Goal: Book appointment/travel/reservation

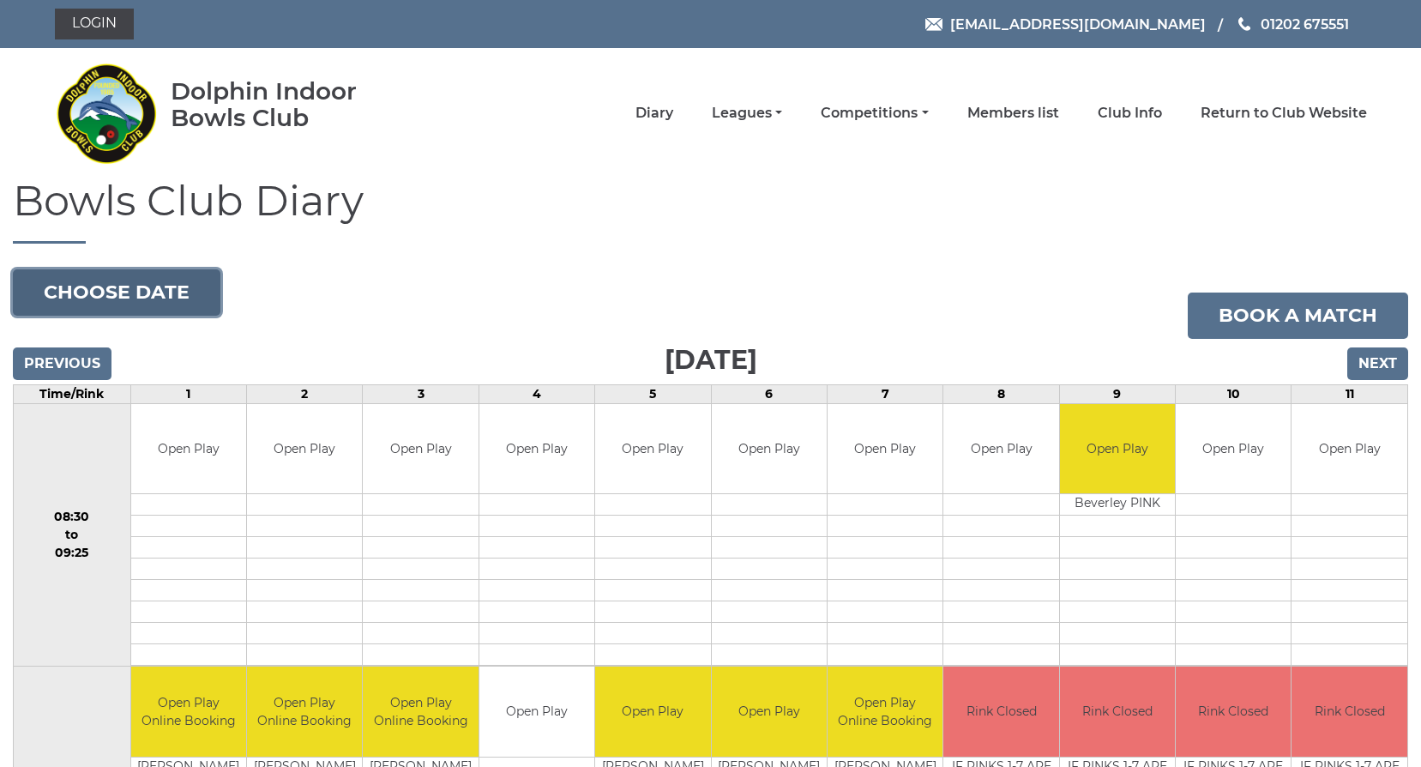
click at [140, 283] on button "Choose date" at bounding box center [117, 292] width 208 height 46
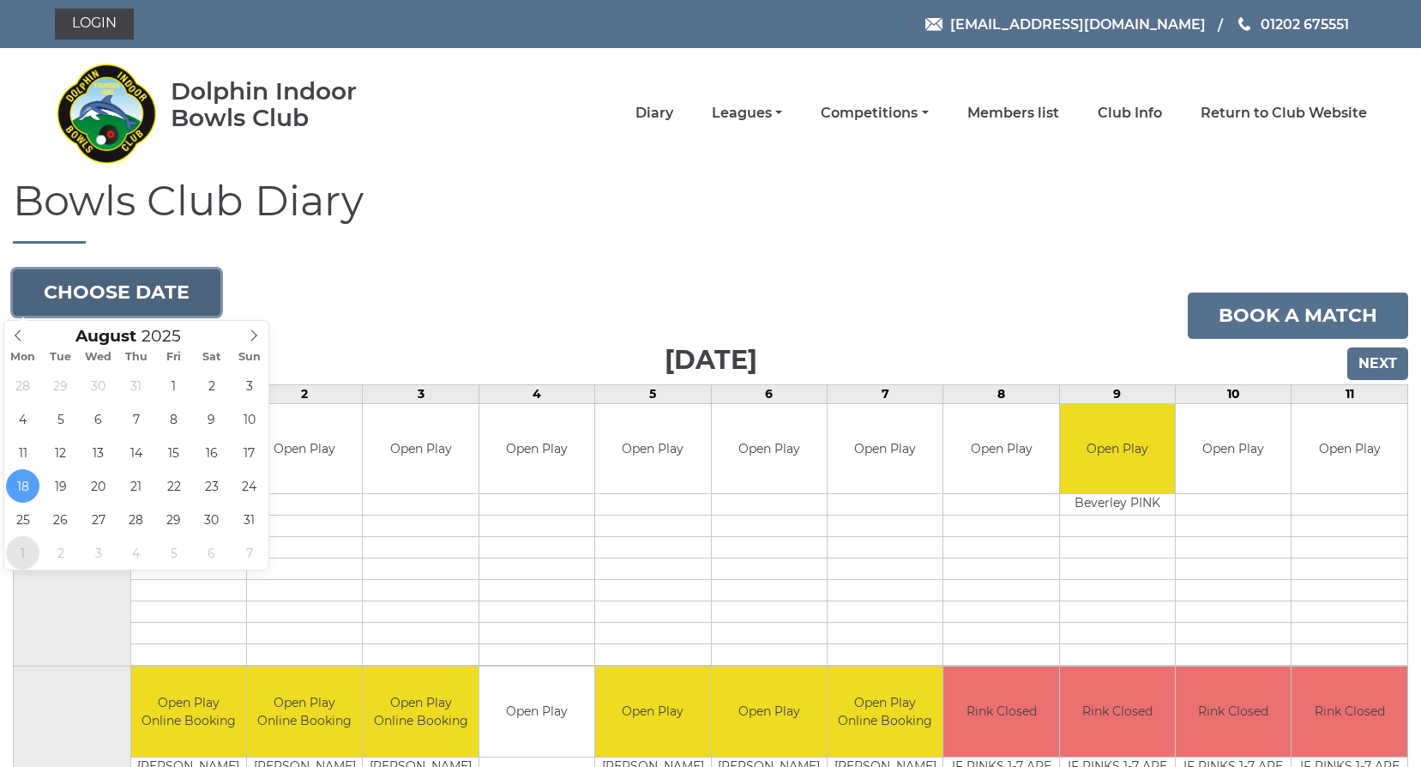
type input "2025-09-01"
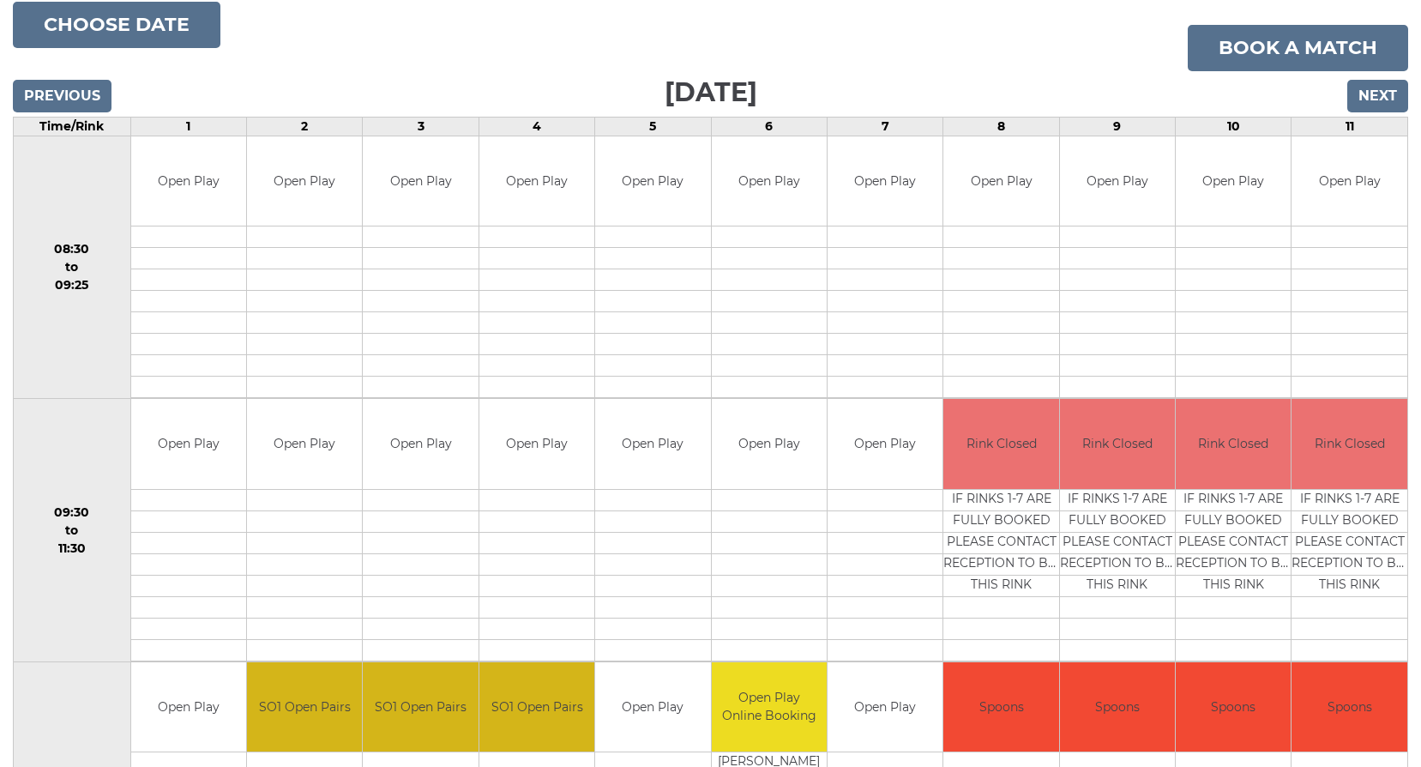
scroll to position [257, 0]
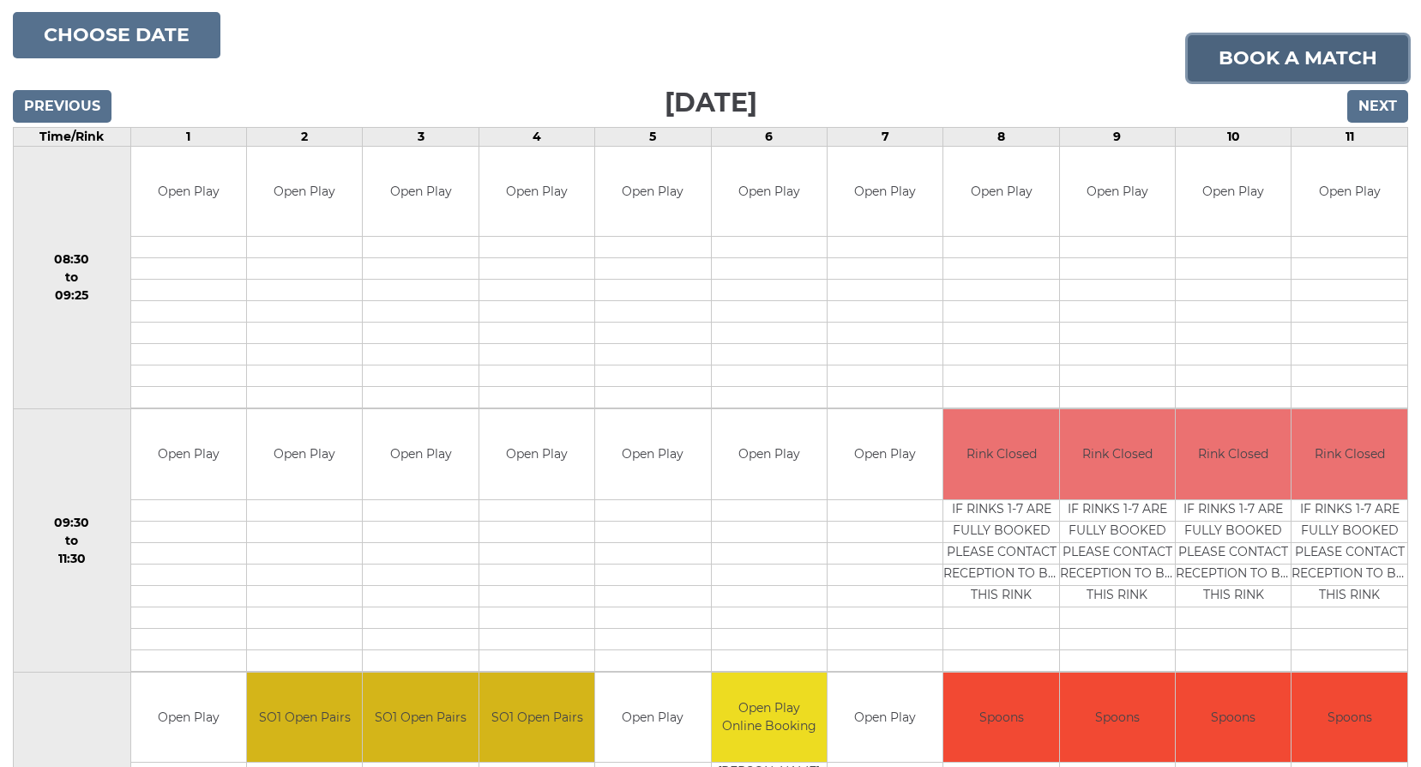
click at [1247, 56] on link "Book a match" at bounding box center [1298, 58] width 220 height 46
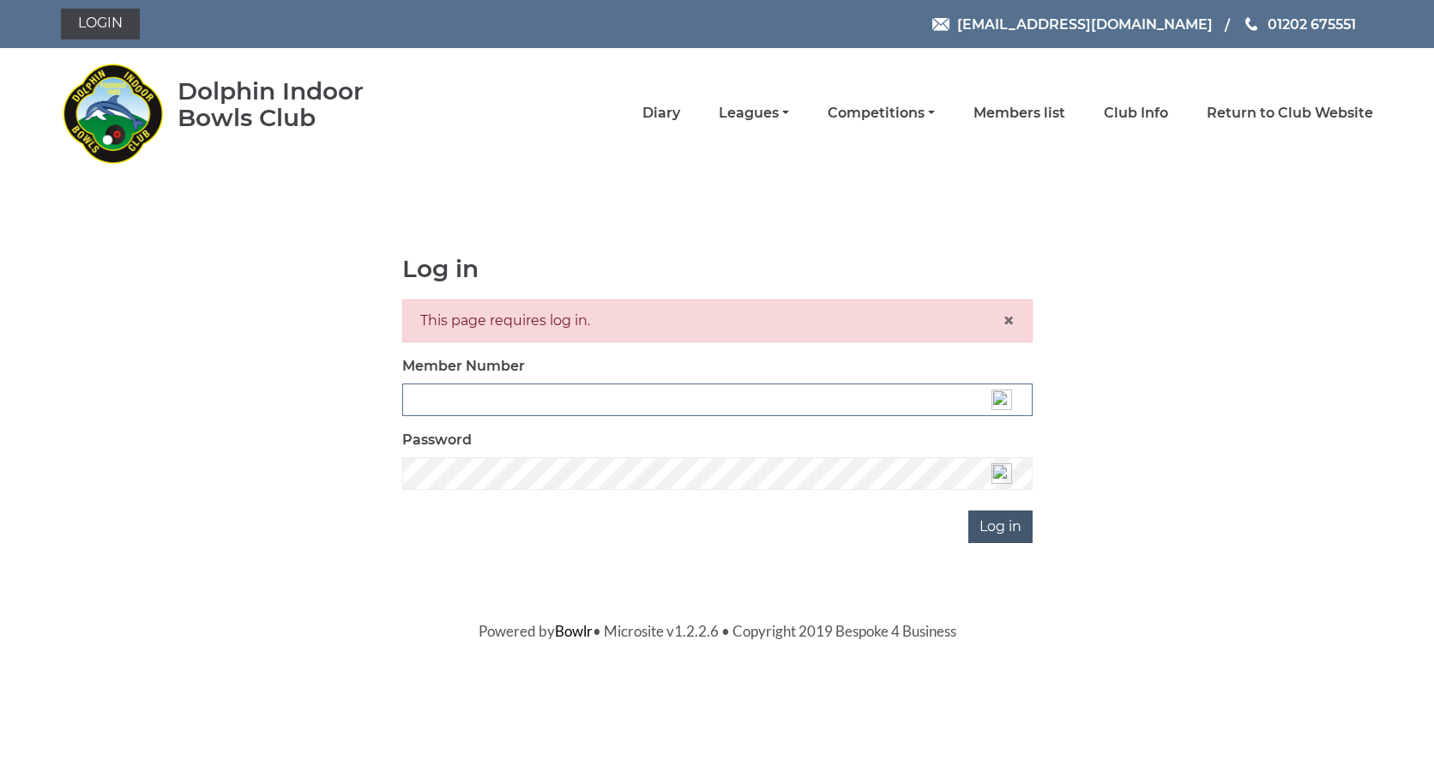
type input "3537"
click at [1001, 525] on input "Log in" at bounding box center [1000, 526] width 64 height 33
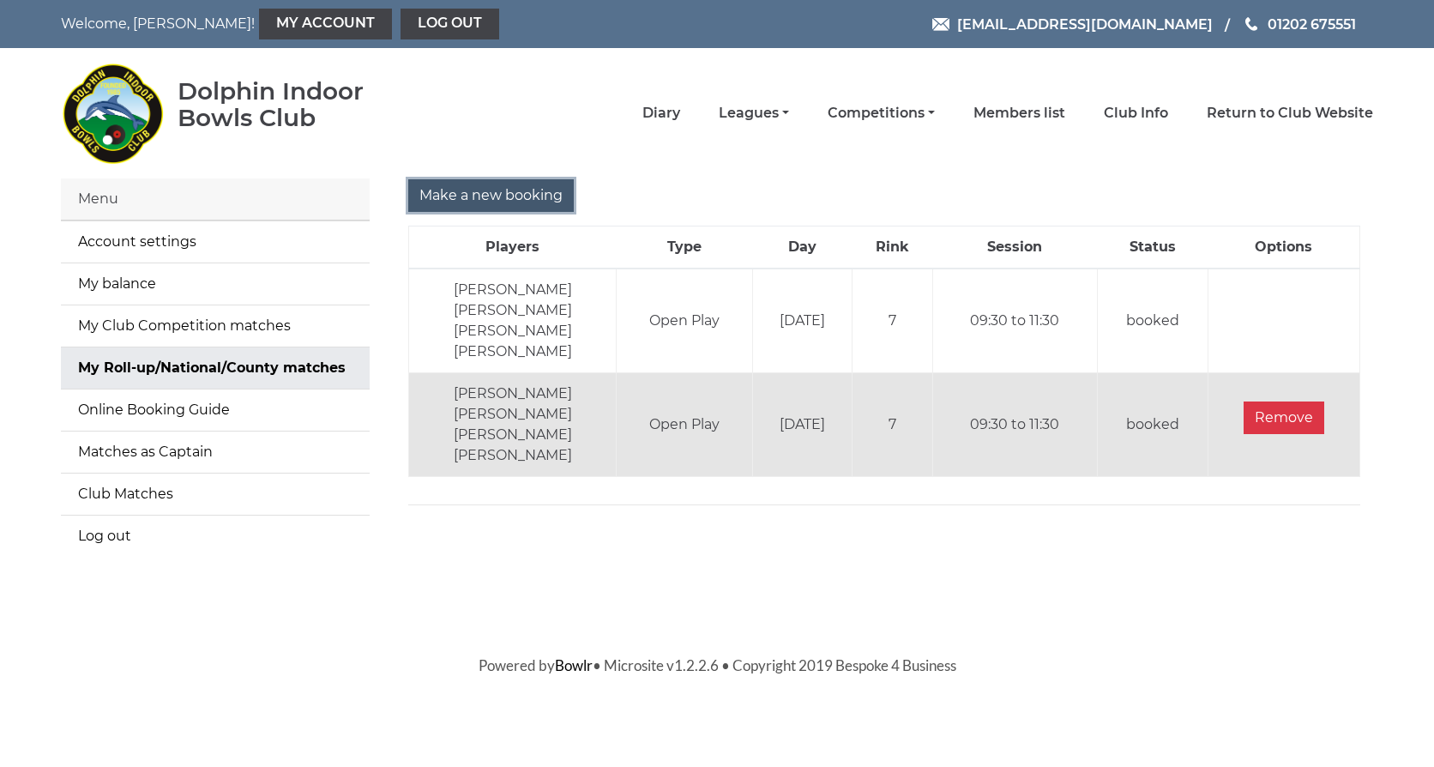
click at [544, 185] on input "Make a new booking" at bounding box center [491, 195] width 166 height 33
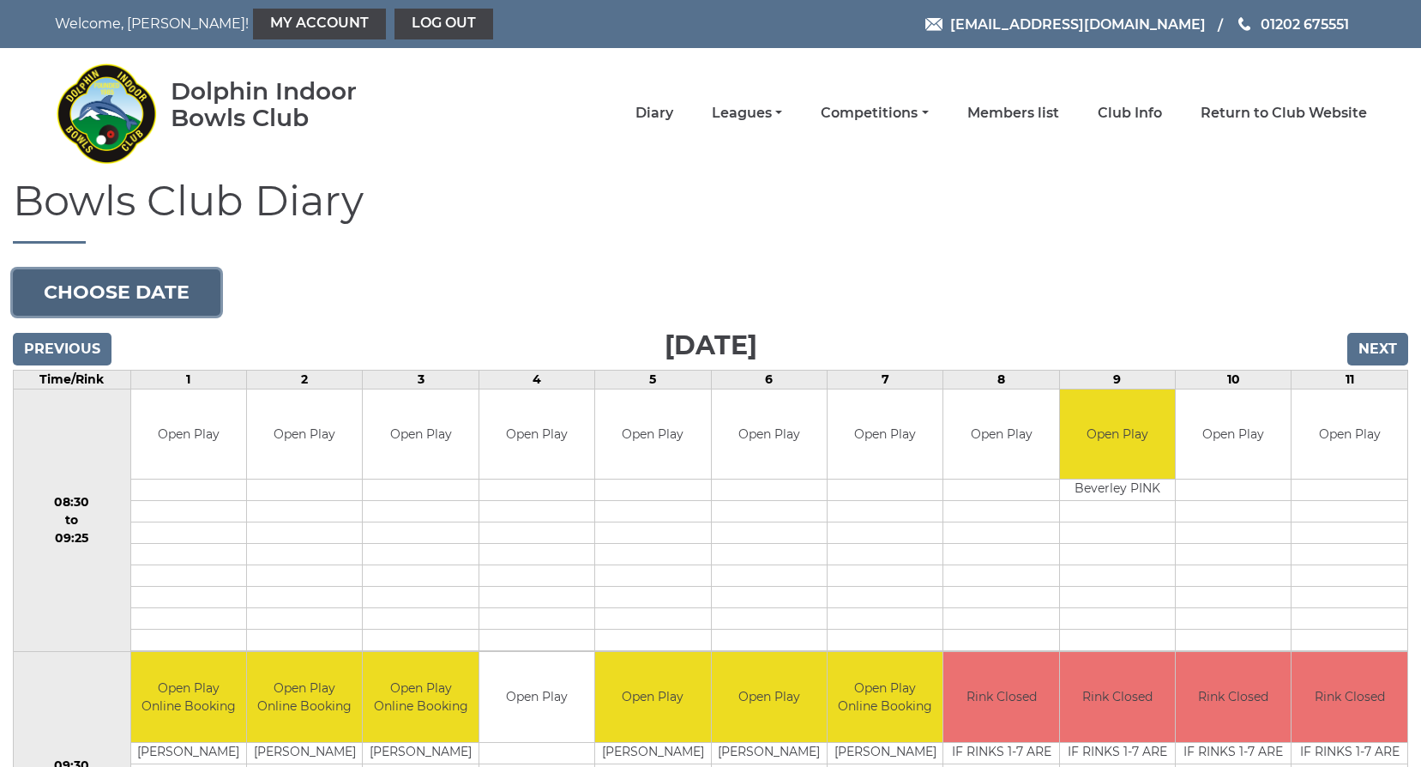
click at [106, 293] on button "Choose date" at bounding box center [117, 292] width 208 height 46
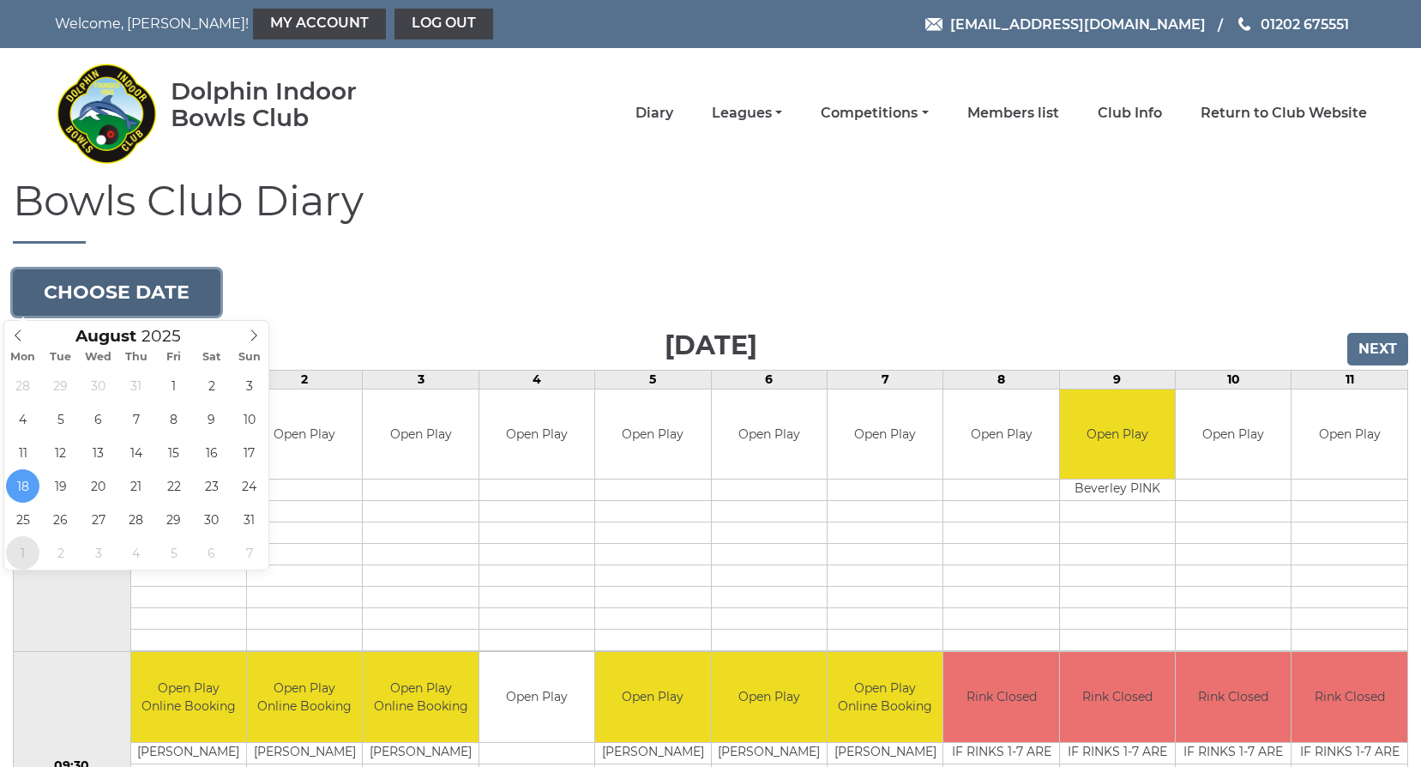
type input "2025-09-01"
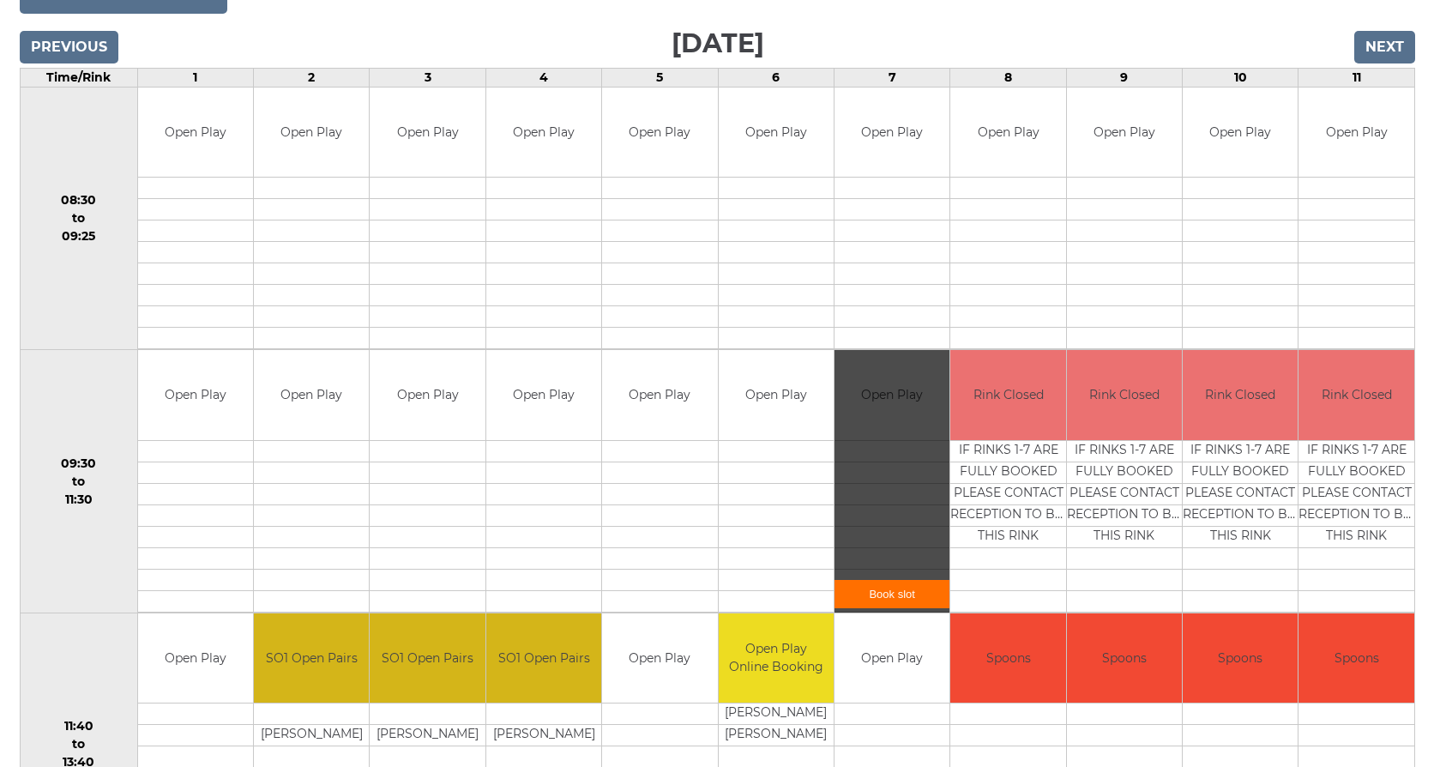
scroll to position [343, 0]
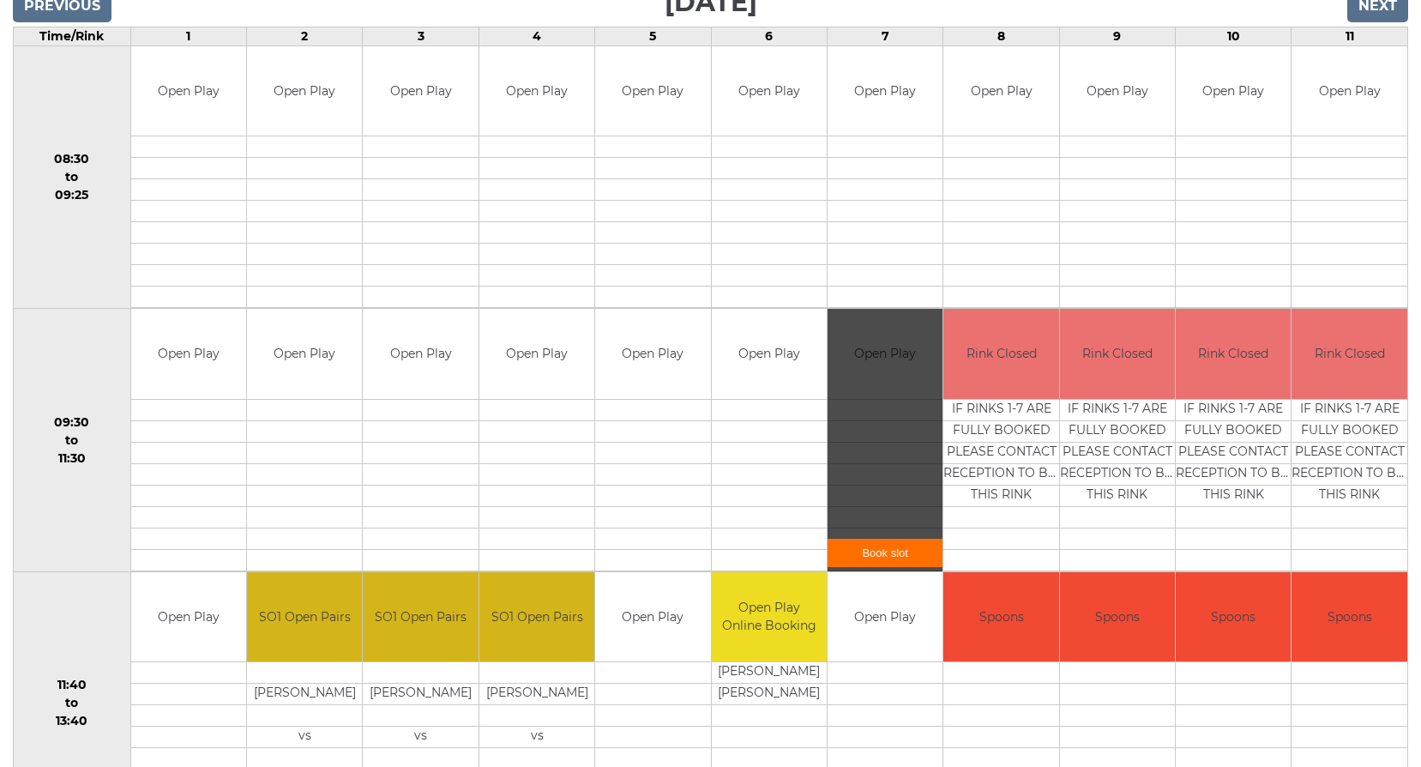
click at [899, 553] on link "Book slot" at bounding box center [885, 553] width 115 height 28
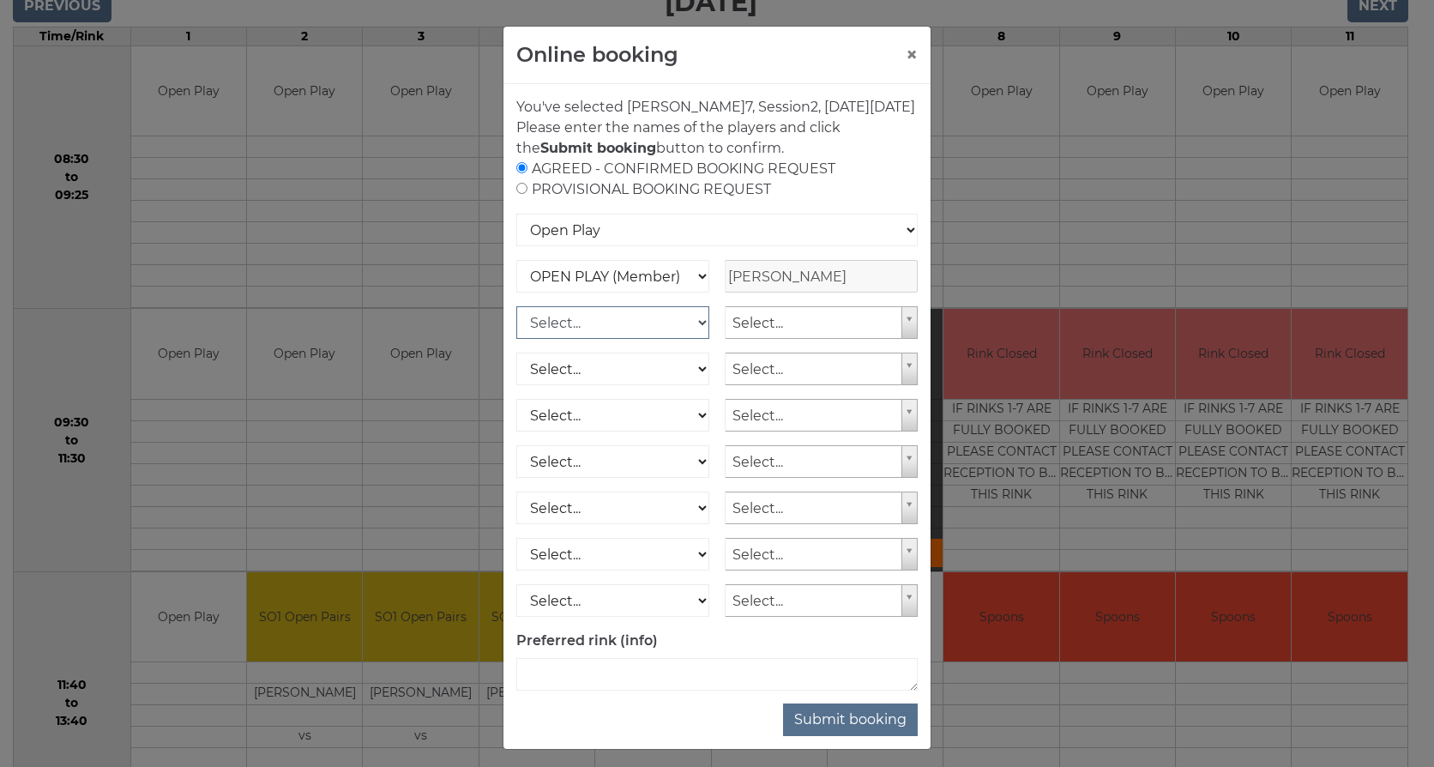
drag, startPoint x: 692, startPoint y: 345, endPoint x: 690, endPoint y: 361, distance: 16.5
click at [692, 339] on select "Select... OPEN PLAY (Member) OPEN PLAY (Visitor) OPEN PLAY 1 HOUR (Member) OPEN…" at bounding box center [612, 322] width 193 height 33
select select "1_12"
click at [516, 327] on select "Select... OPEN PLAY (Member) OPEN PLAY (Visitor) OPEN PLAY 1 HOUR (Member) OPEN…" at bounding box center [612, 322] width 193 height 33
click at [694, 385] on select "Select... OPEN PLAY (Member) OPEN PLAY (Visitor) OPEN PLAY 1 HOUR (Member) OPEN…" at bounding box center [612, 369] width 193 height 33
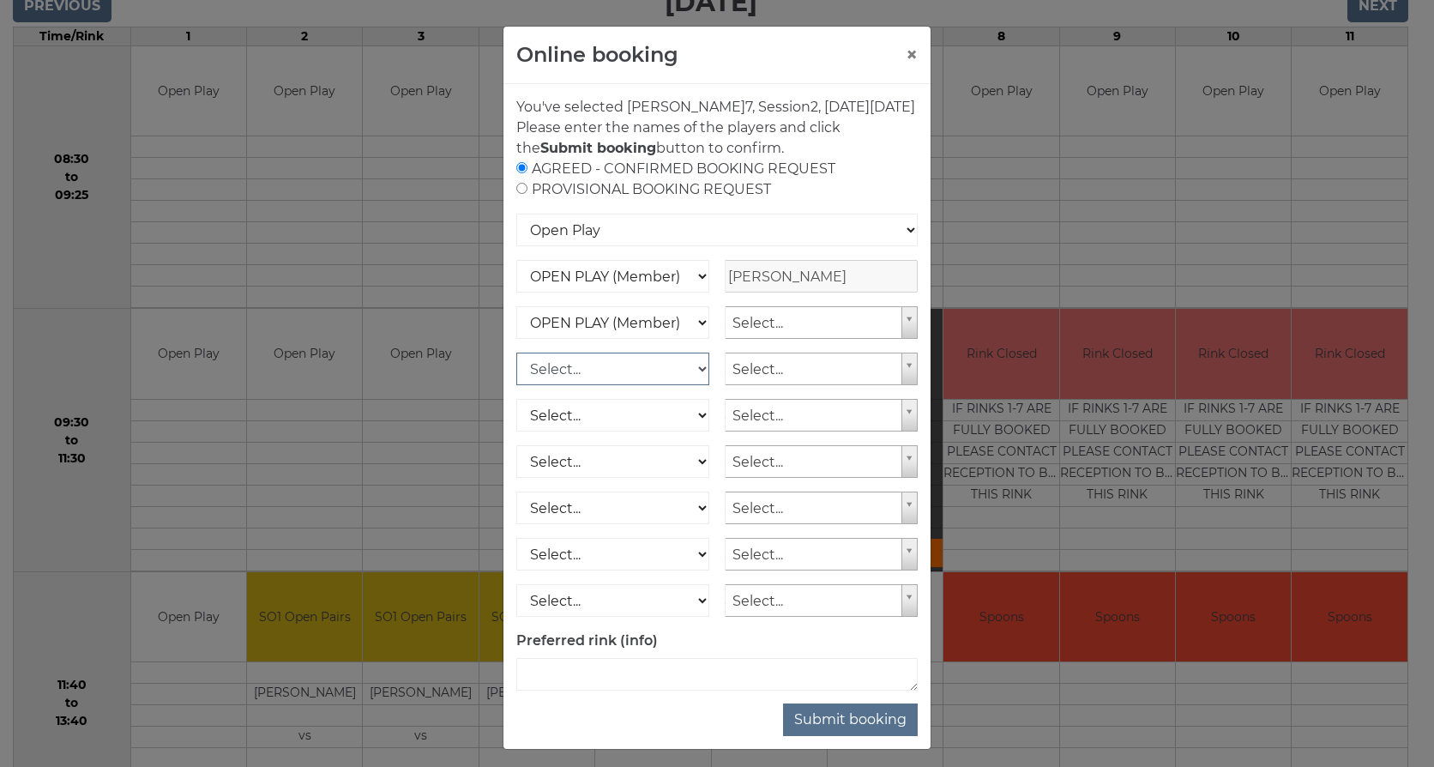
select select "1_12"
click at [516, 373] on select "Select... OPEN PLAY (Member) OPEN PLAY (Visitor) OPEN PLAY 1 HOUR (Member) OPEN…" at bounding box center [612, 369] width 193 height 33
click at [692, 431] on select "Select... OPEN PLAY (Member) OPEN PLAY (Visitor) OPEN PLAY 1 HOUR (Member) OPEN…" at bounding box center [612, 415] width 193 height 33
select select "1_12"
click at [516, 419] on select "Select... OPEN PLAY (Member) OPEN PLAY (Visitor) OPEN PLAY 1 HOUR (Member) OPEN…" at bounding box center [612, 415] width 193 height 33
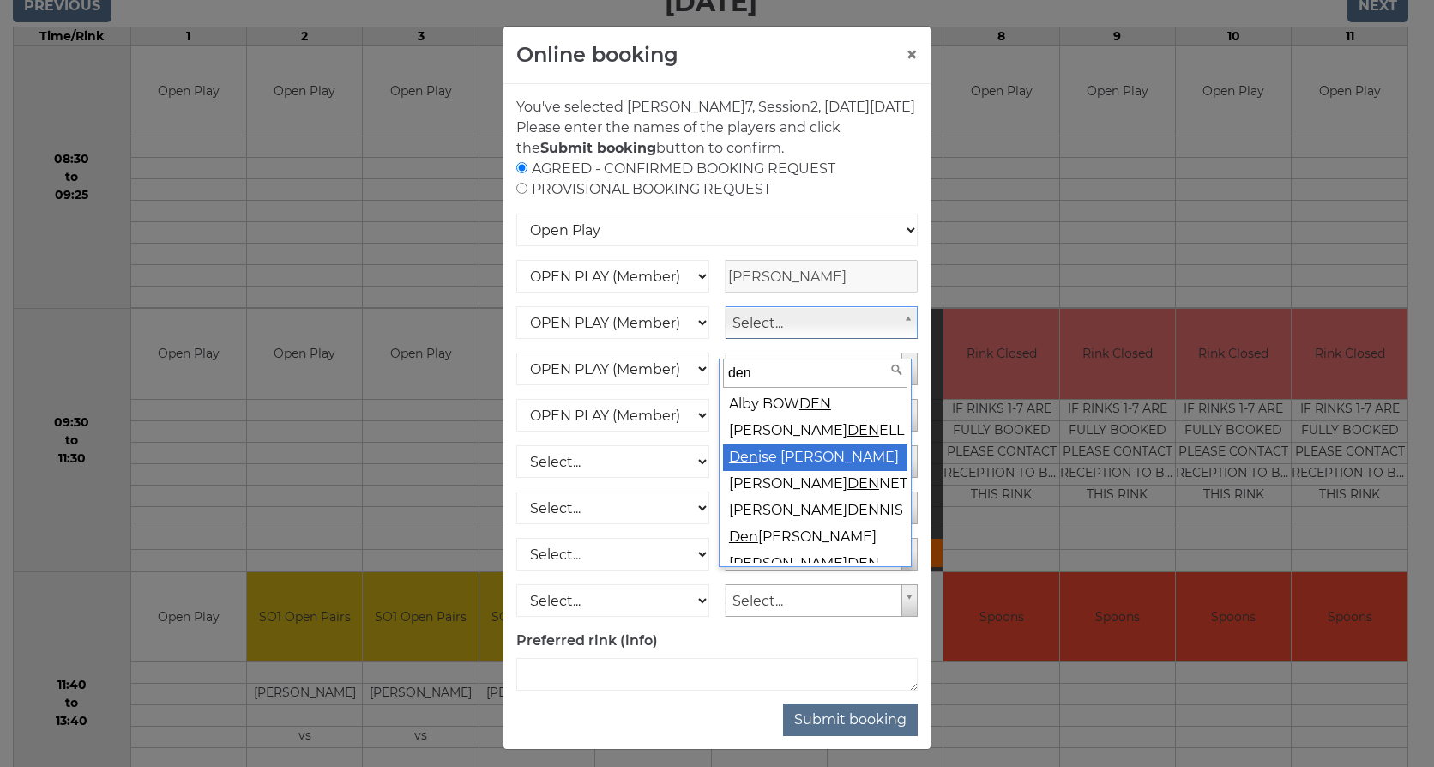
type input "den"
select select "1541"
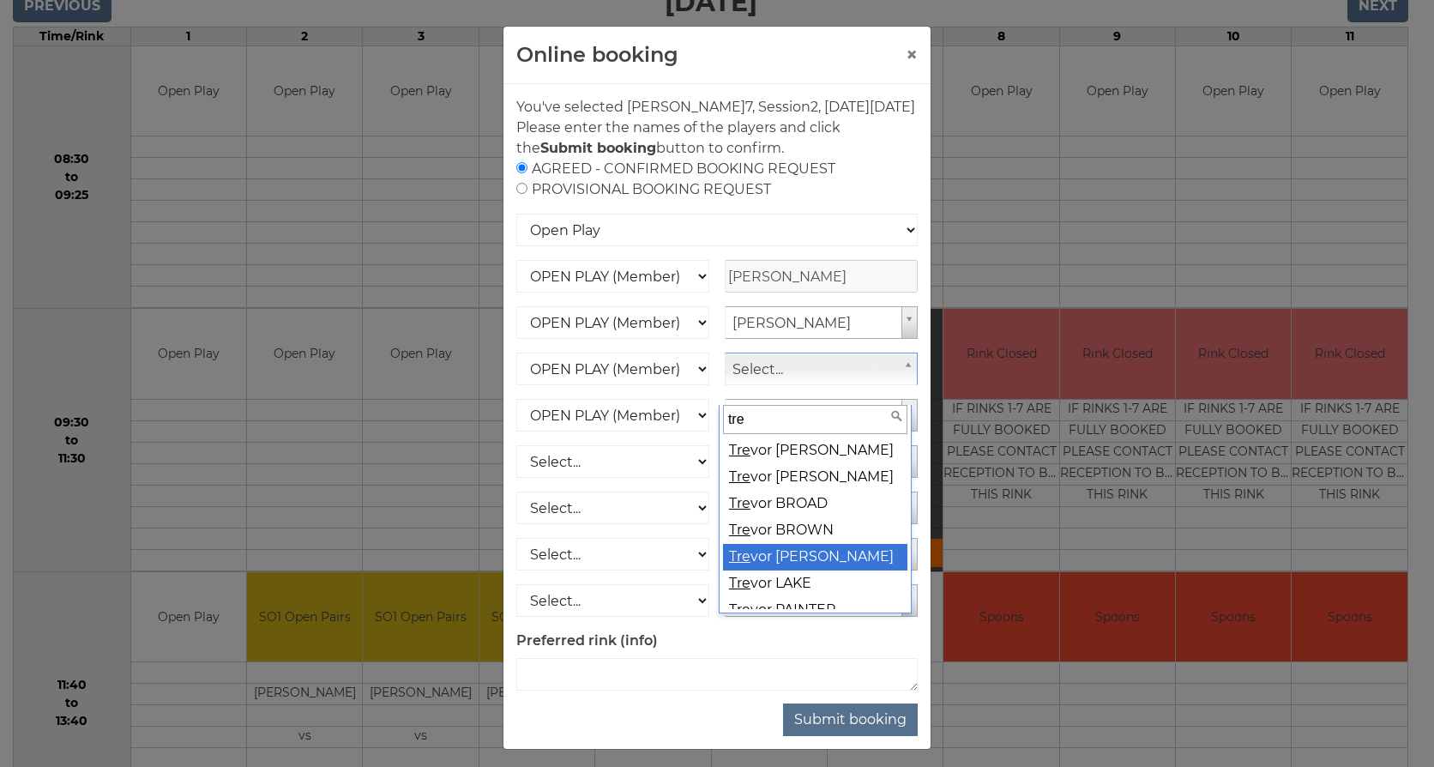
type input "tre"
select select "1540"
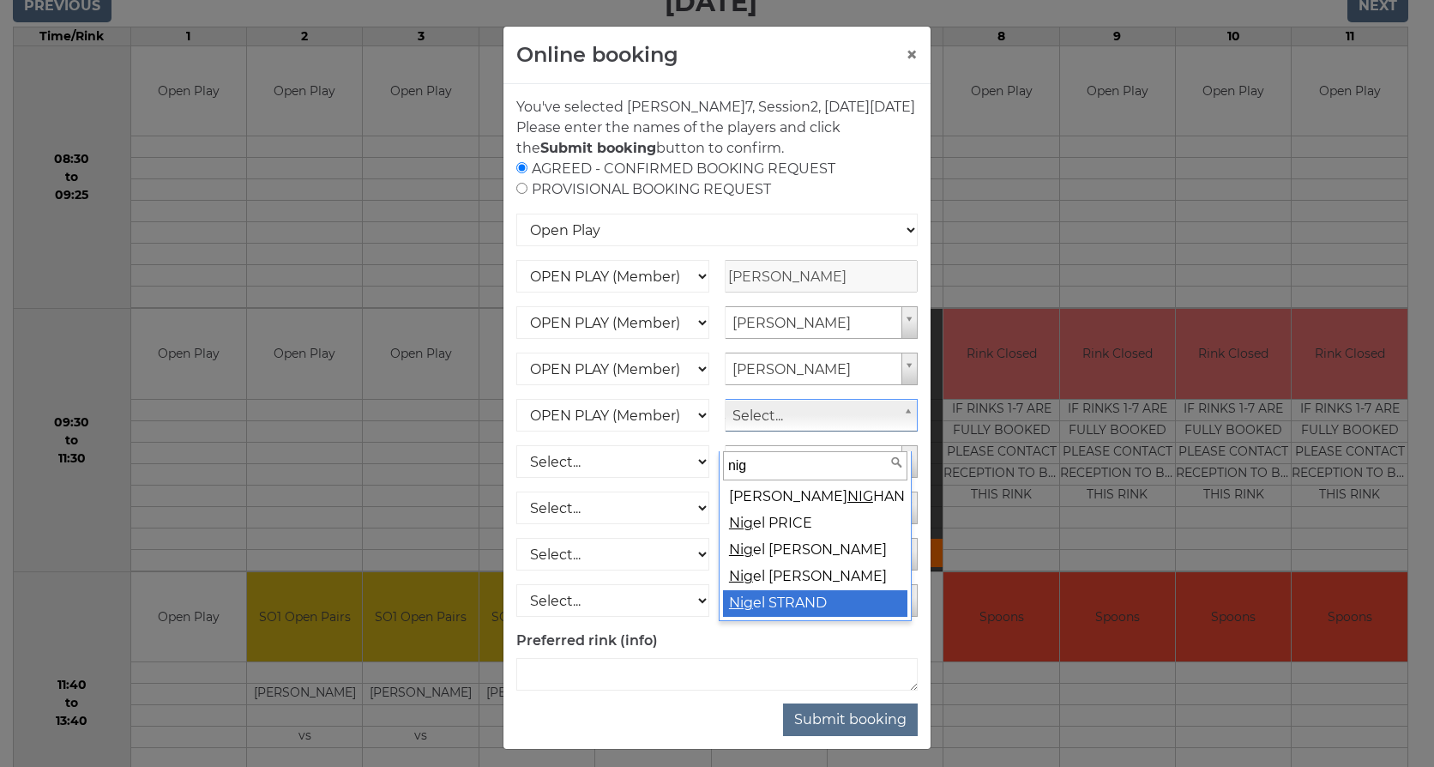
type input "nig"
select select "1539"
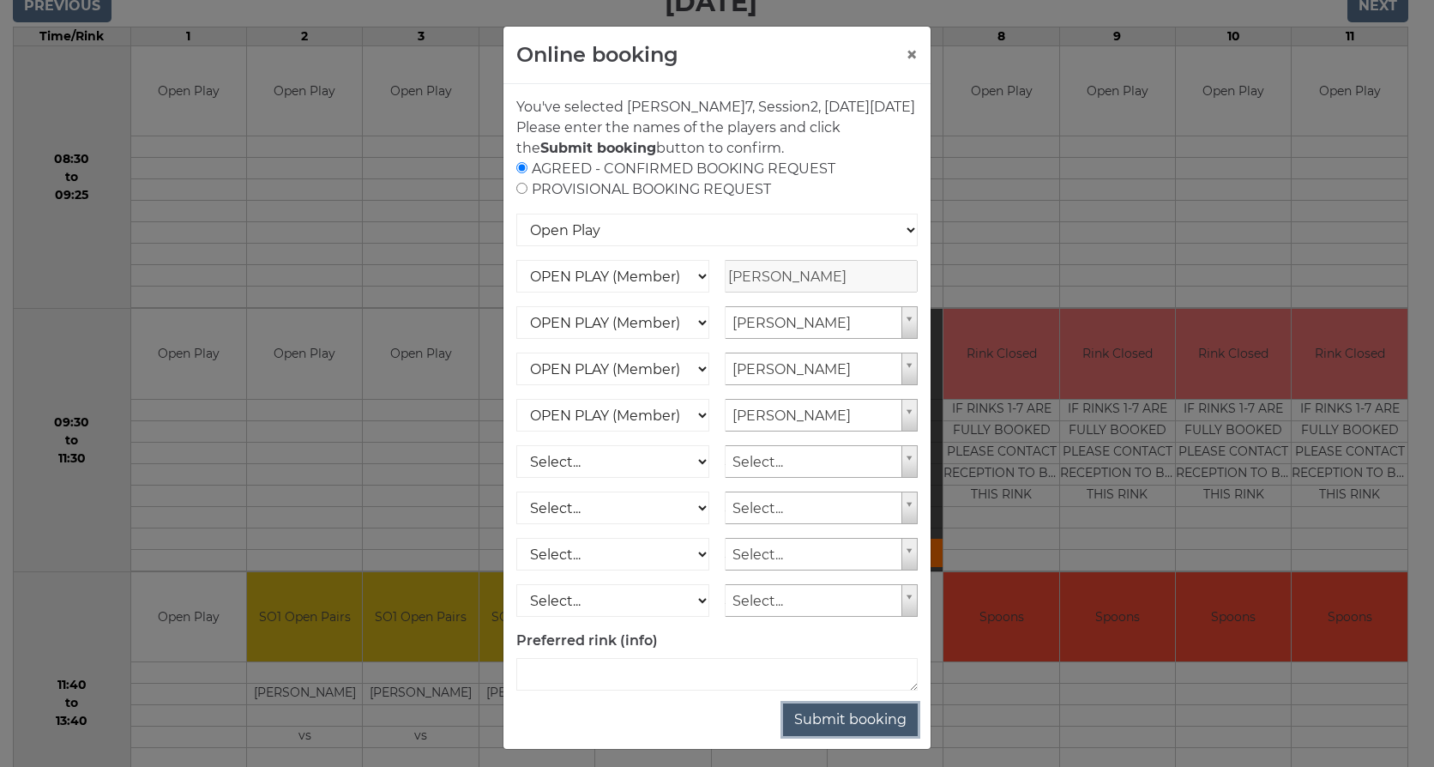
click at [859, 735] on button "Submit booking" at bounding box center [850, 719] width 135 height 33
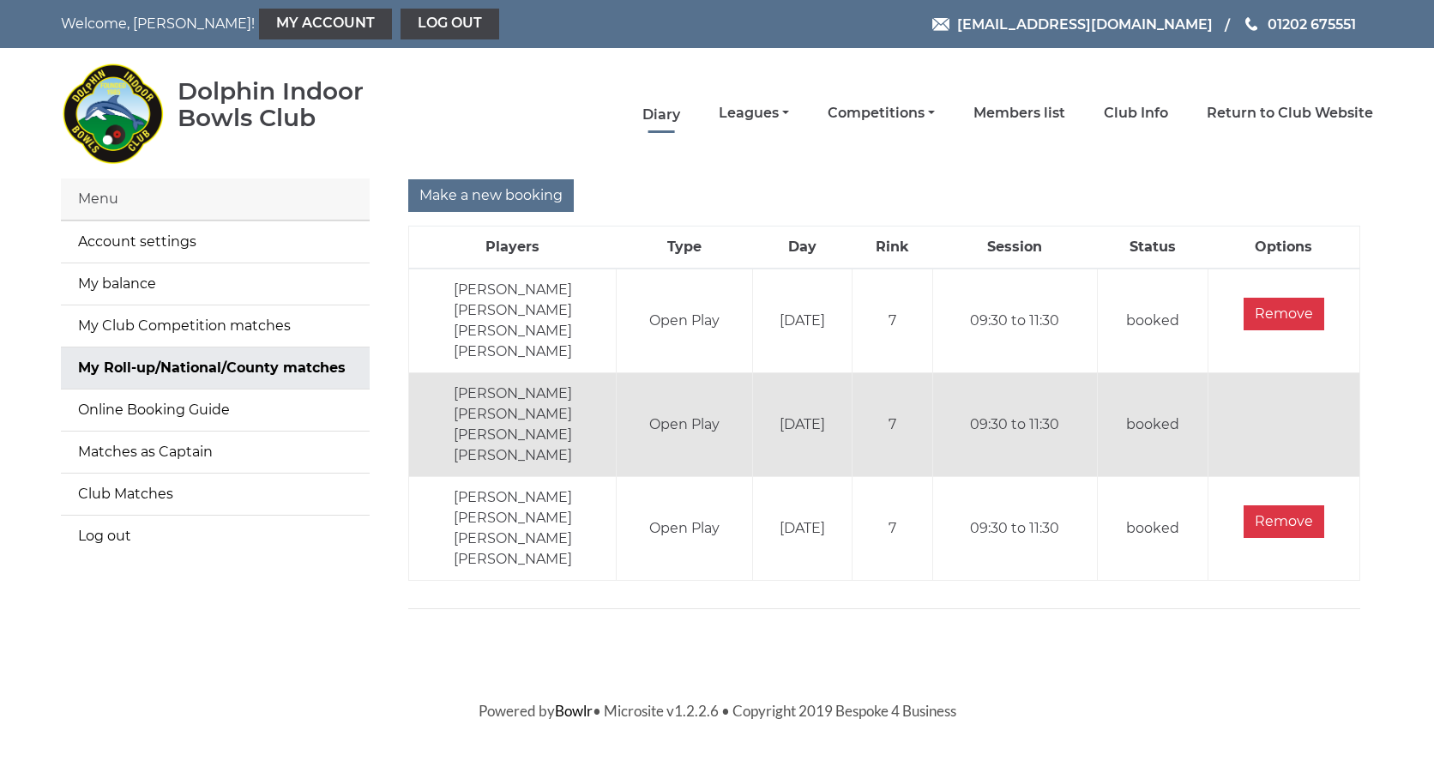
click at [657, 106] on link "Diary" at bounding box center [661, 115] width 38 height 19
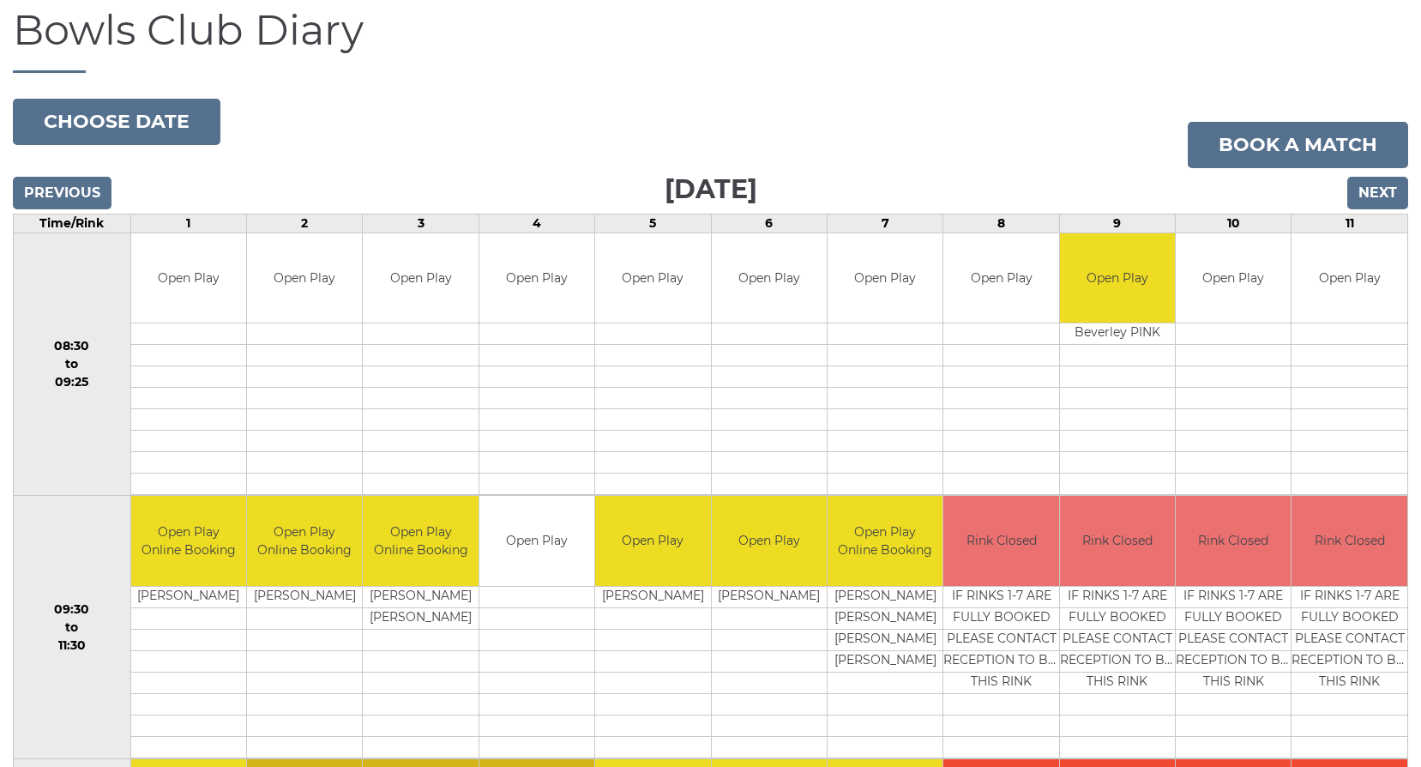
scroll to position [172, 0]
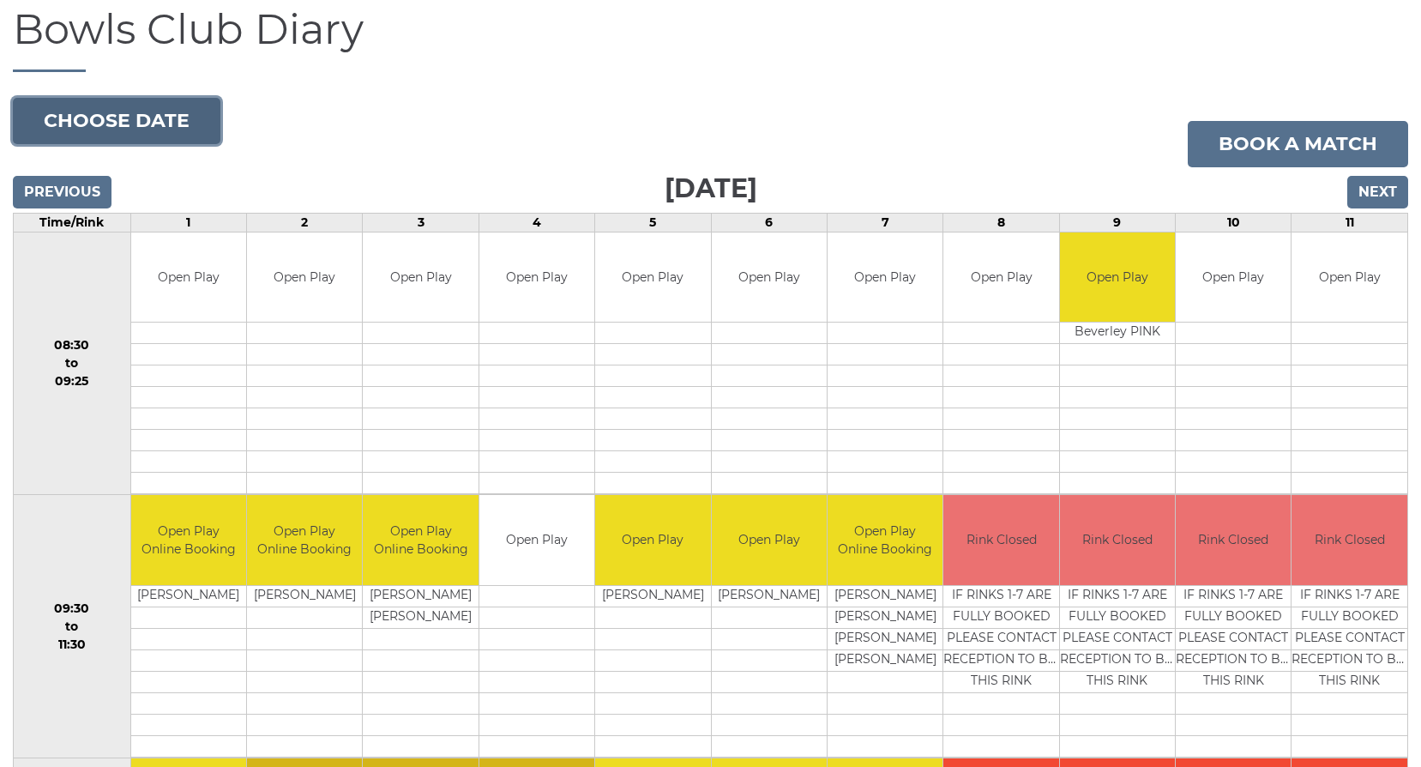
click at [95, 118] on button "Choose date" at bounding box center [117, 121] width 208 height 46
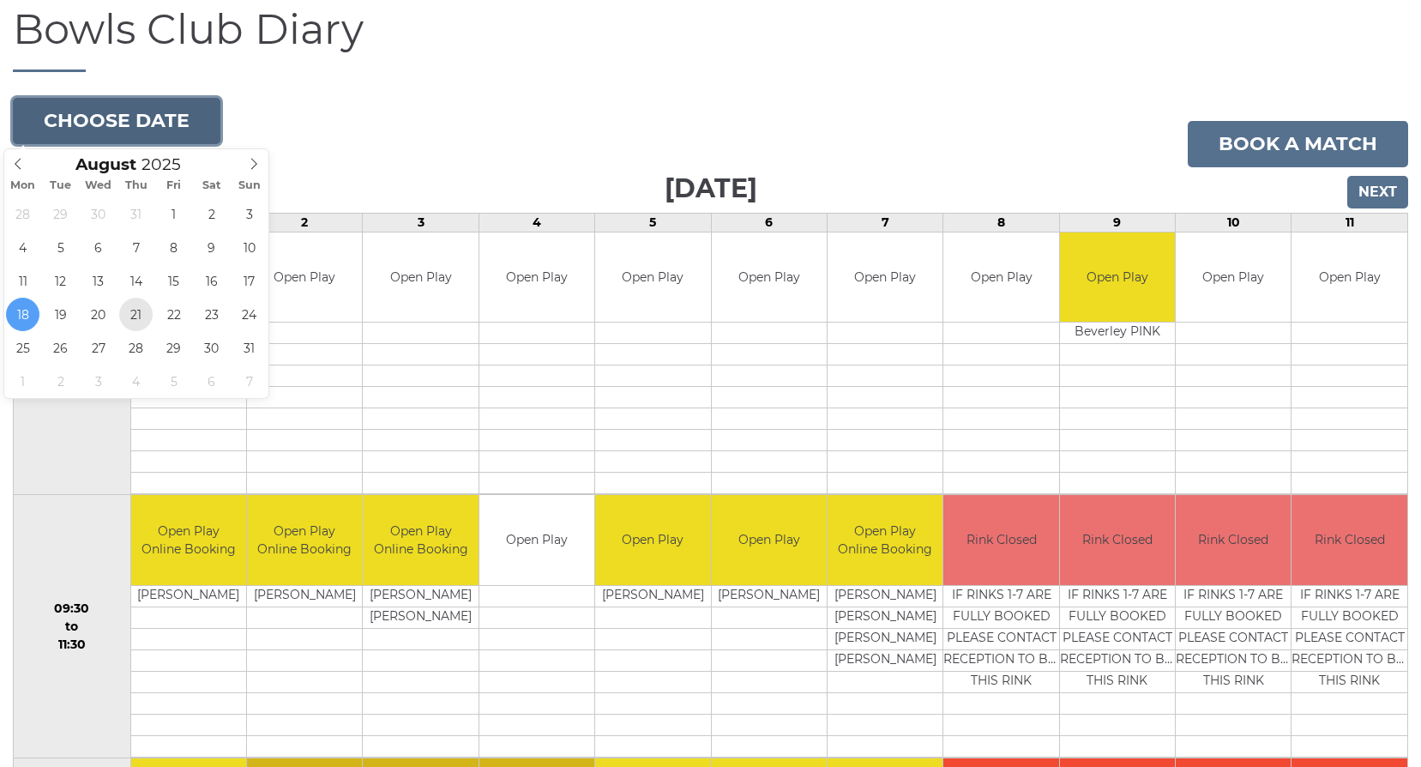
type input "[DATE]"
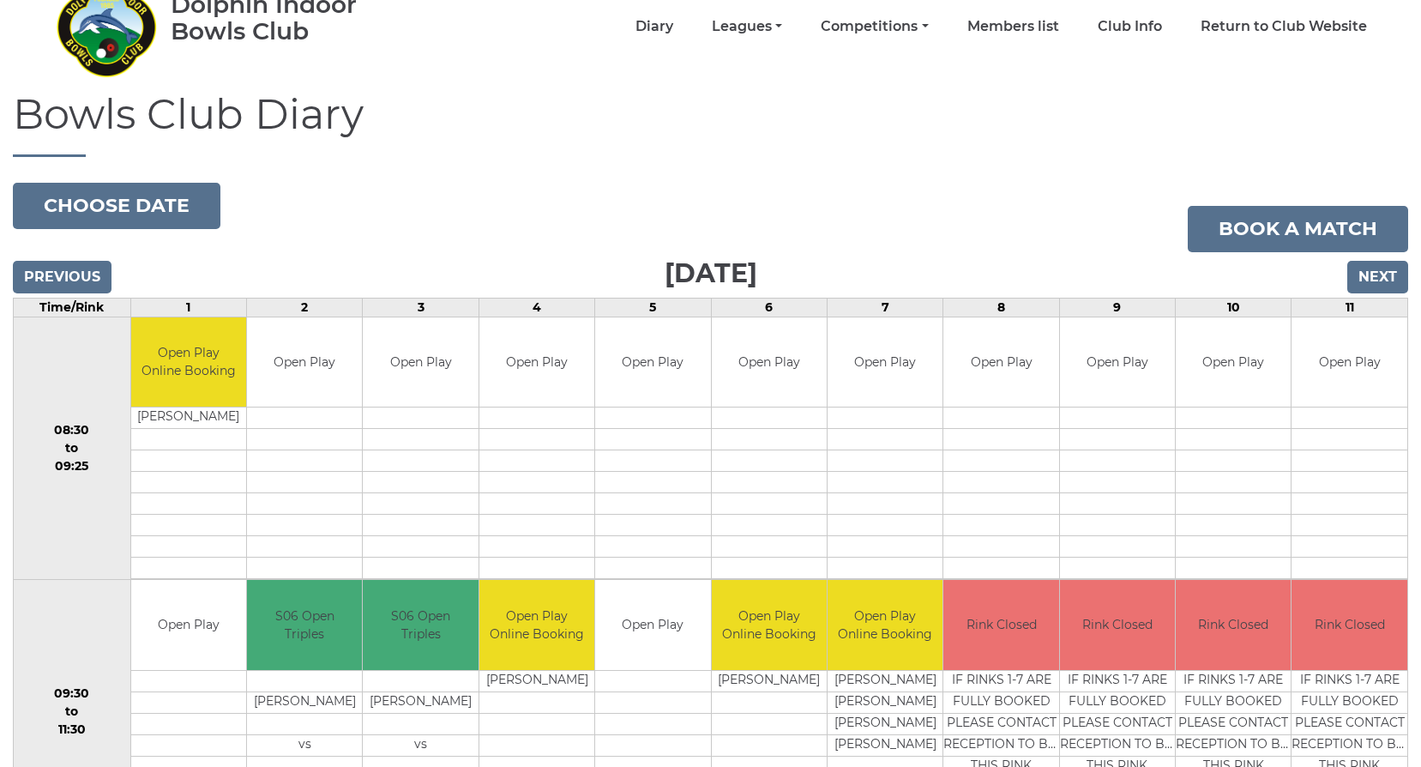
scroll to position [86, 0]
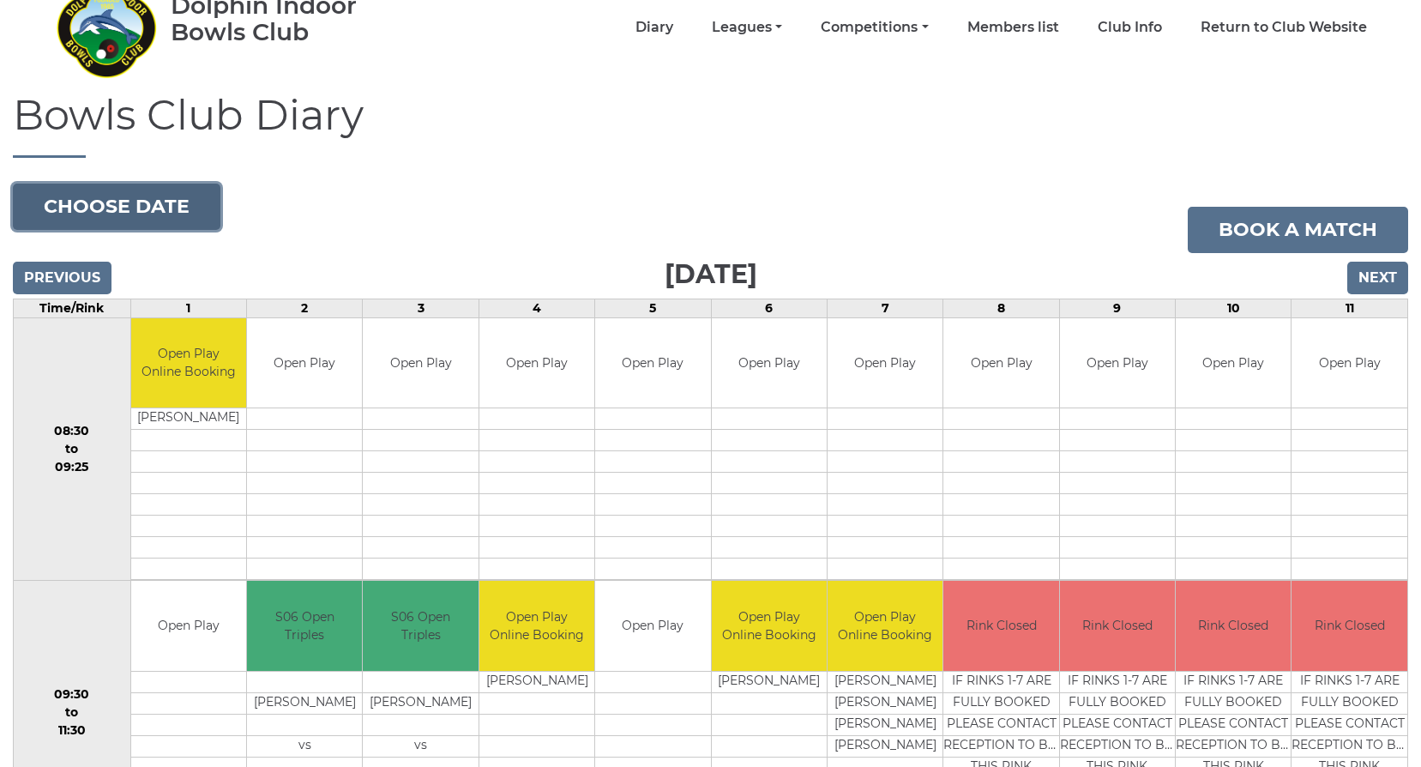
click at [143, 206] on button "Choose date" at bounding box center [117, 207] width 208 height 46
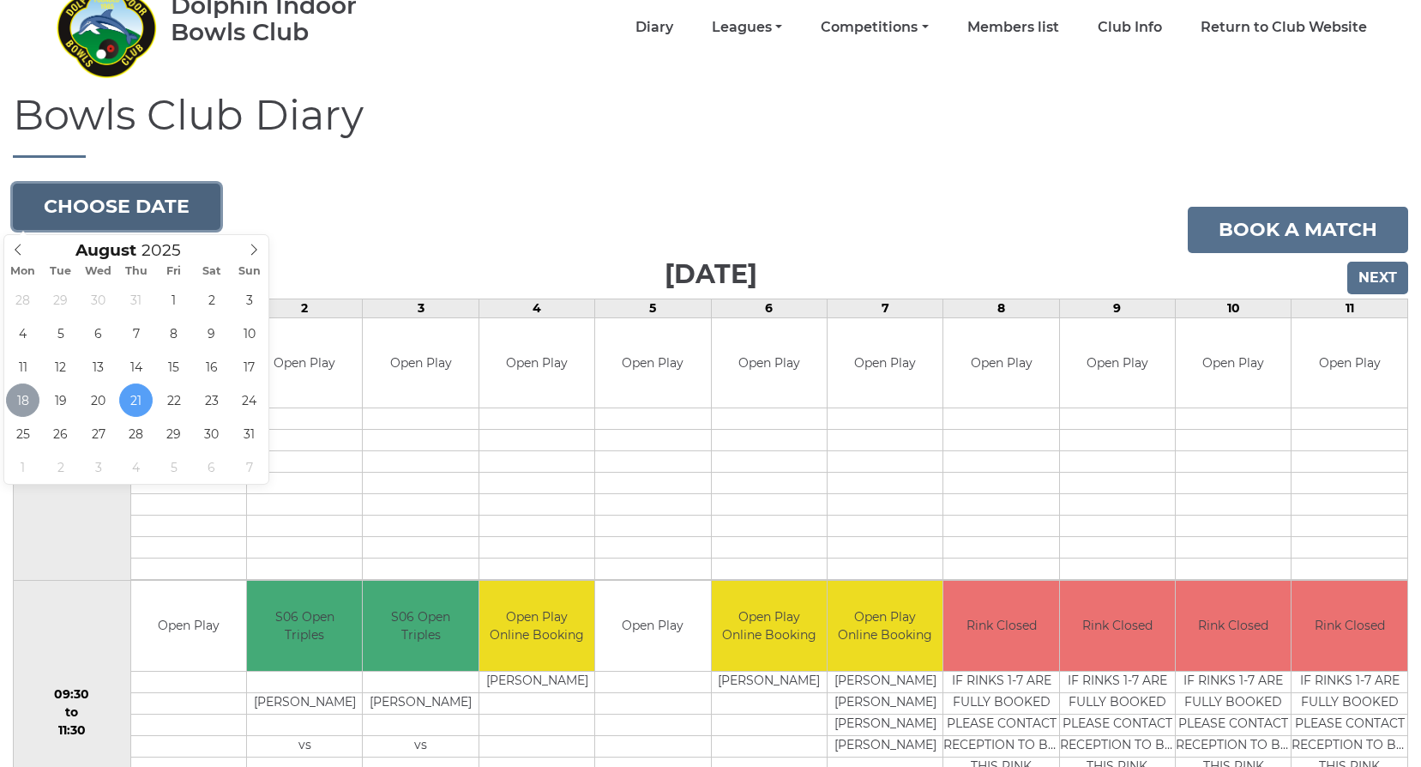
type input "2025-08-18"
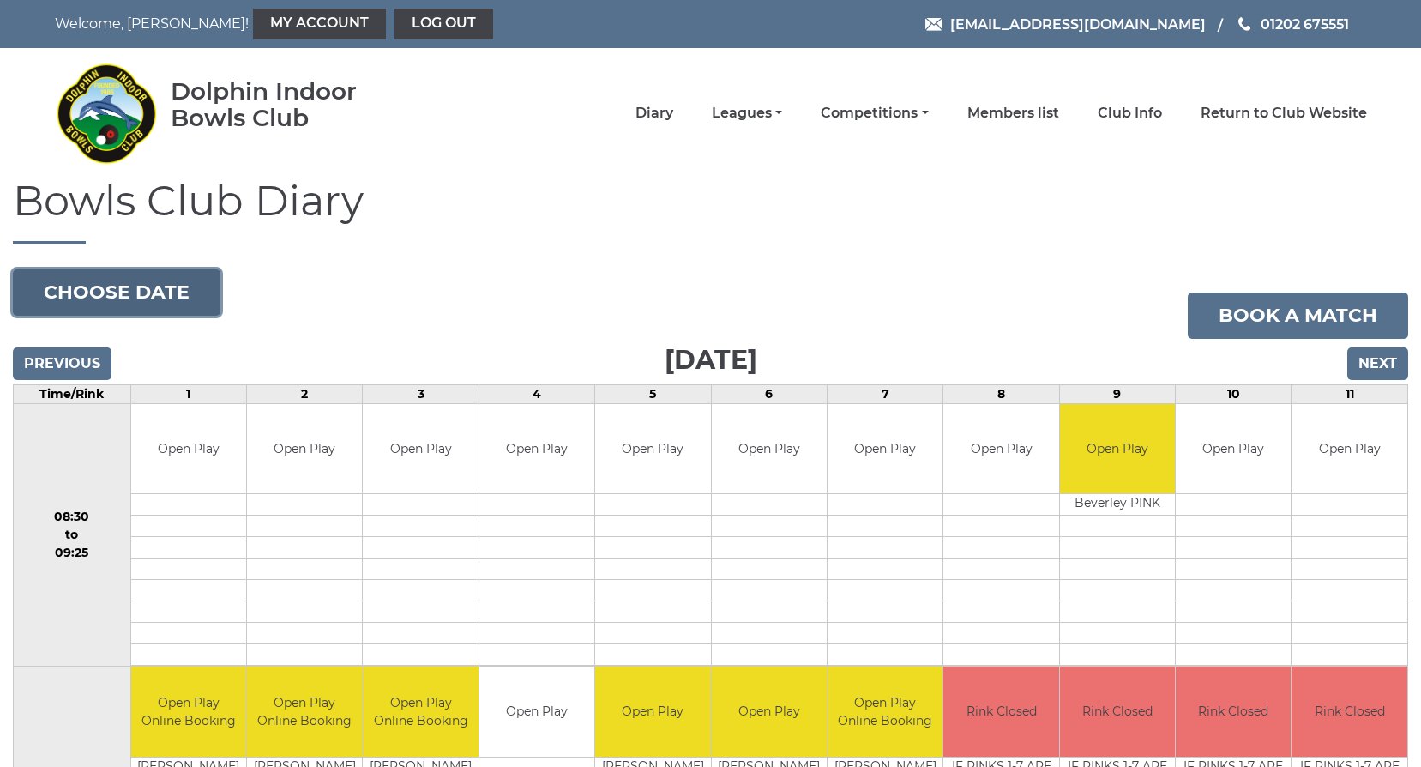
click at [75, 289] on button "Choose date" at bounding box center [117, 292] width 208 height 46
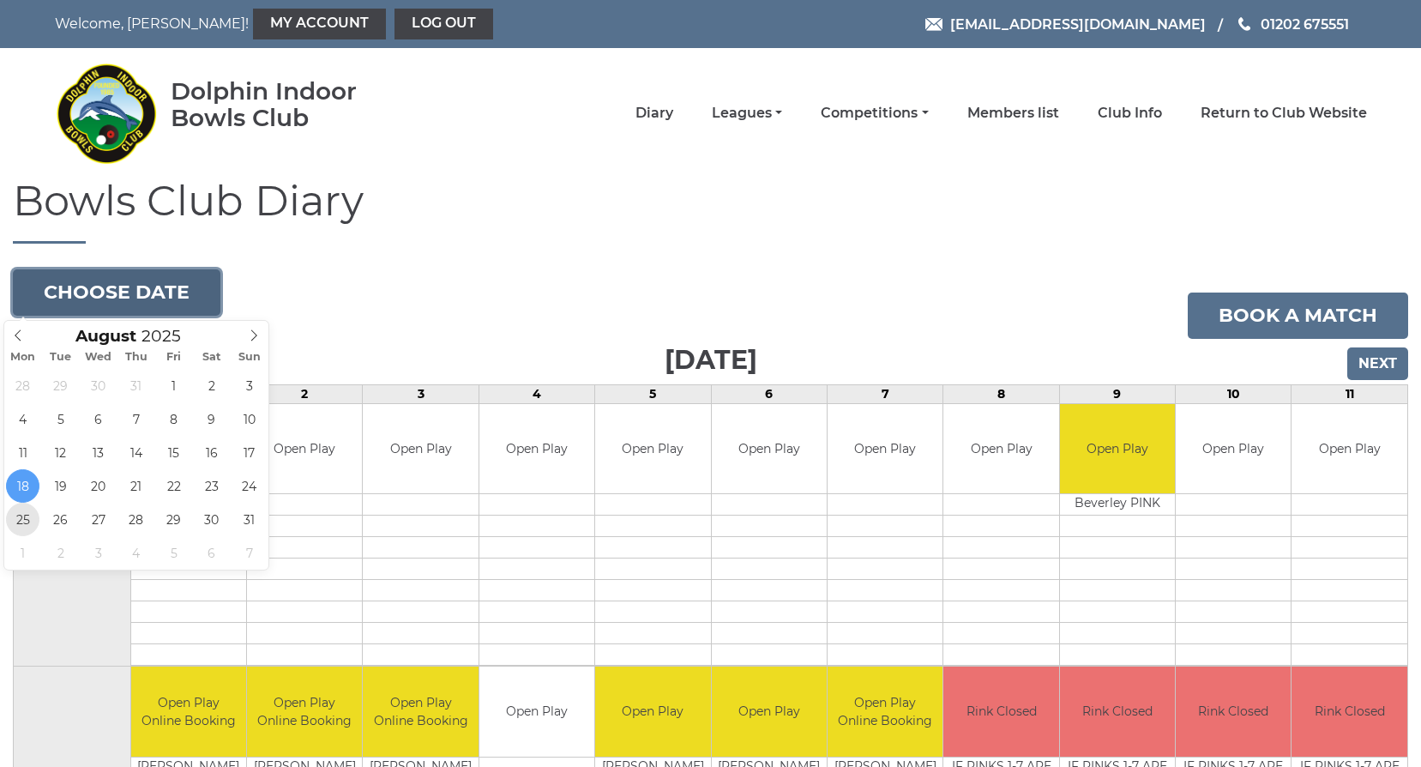
type input "2025-08-25"
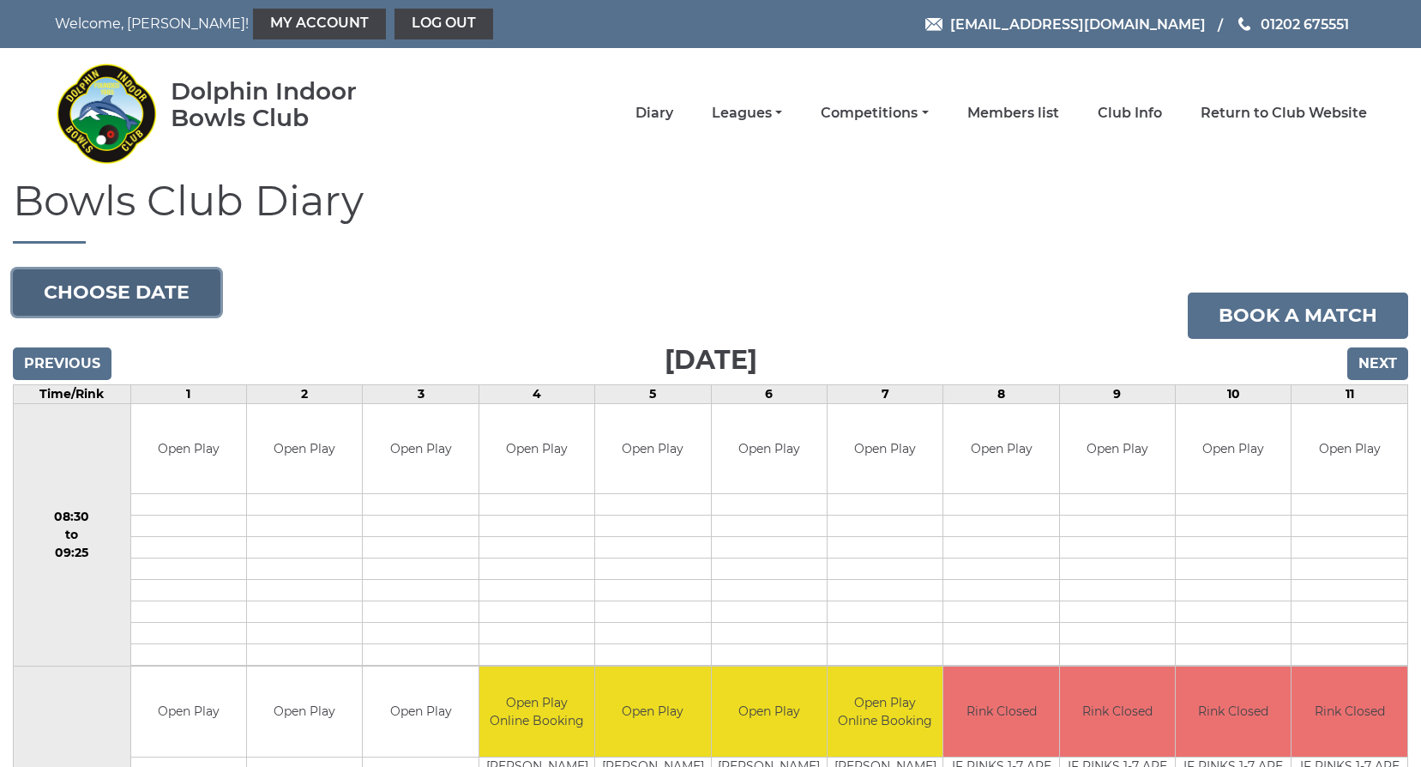
click at [109, 291] on button "Choose date" at bounding box center [117, 292] width 208 height 46
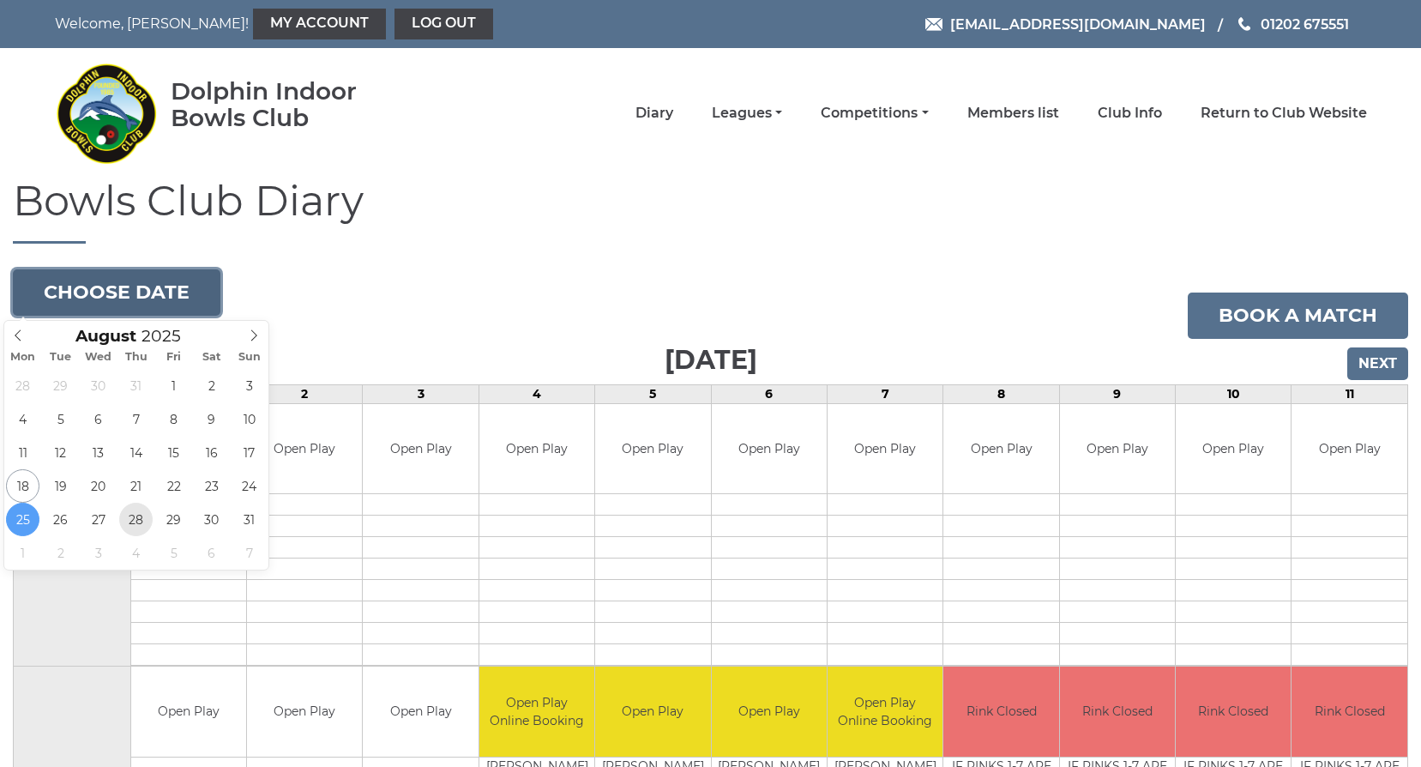
type input "[DATE]"
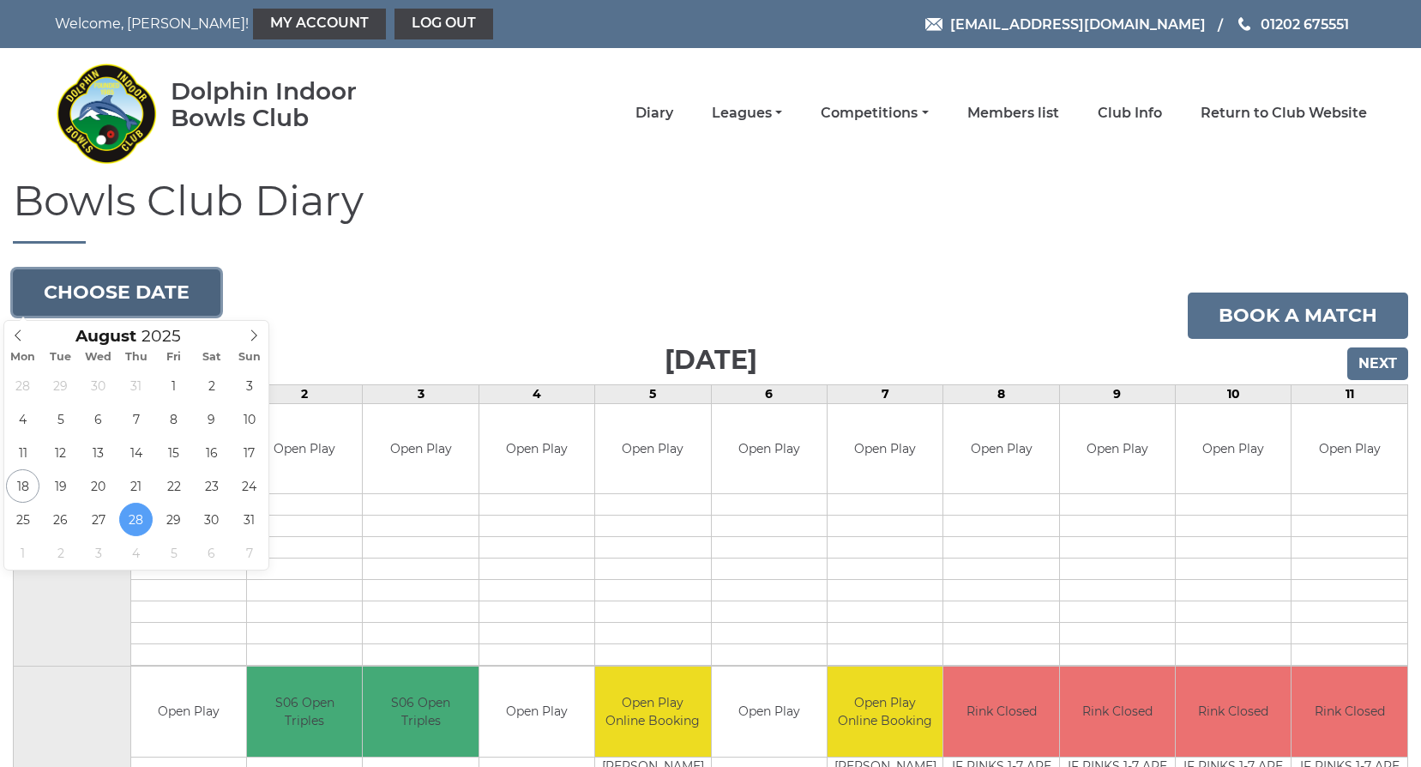
click at [124, 286] on button "Choose date" at bounding box center [117, 292] width 208 height 46
type input "[DATE]"
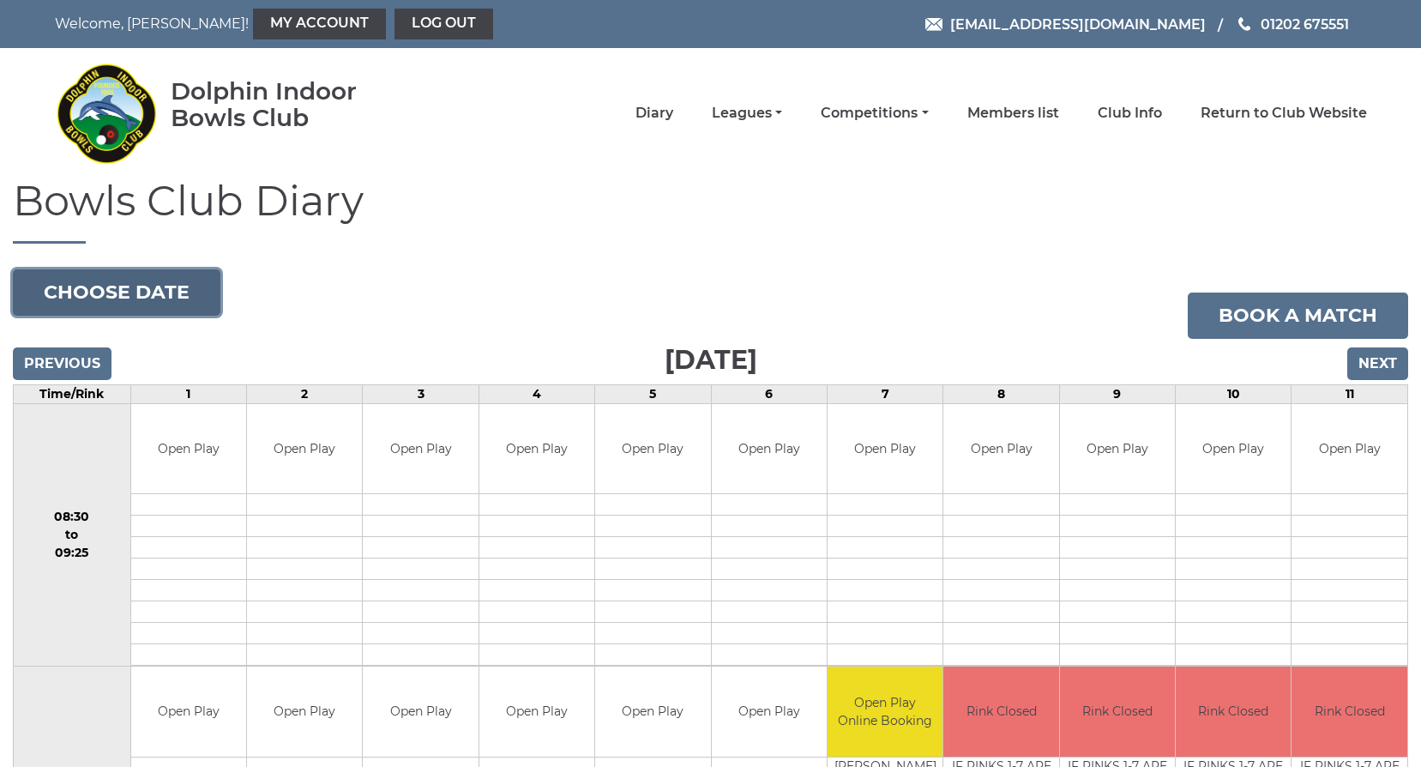
click at [166, 286] on button "Choose date" at bounding box center [117, 292] width 208 height 46
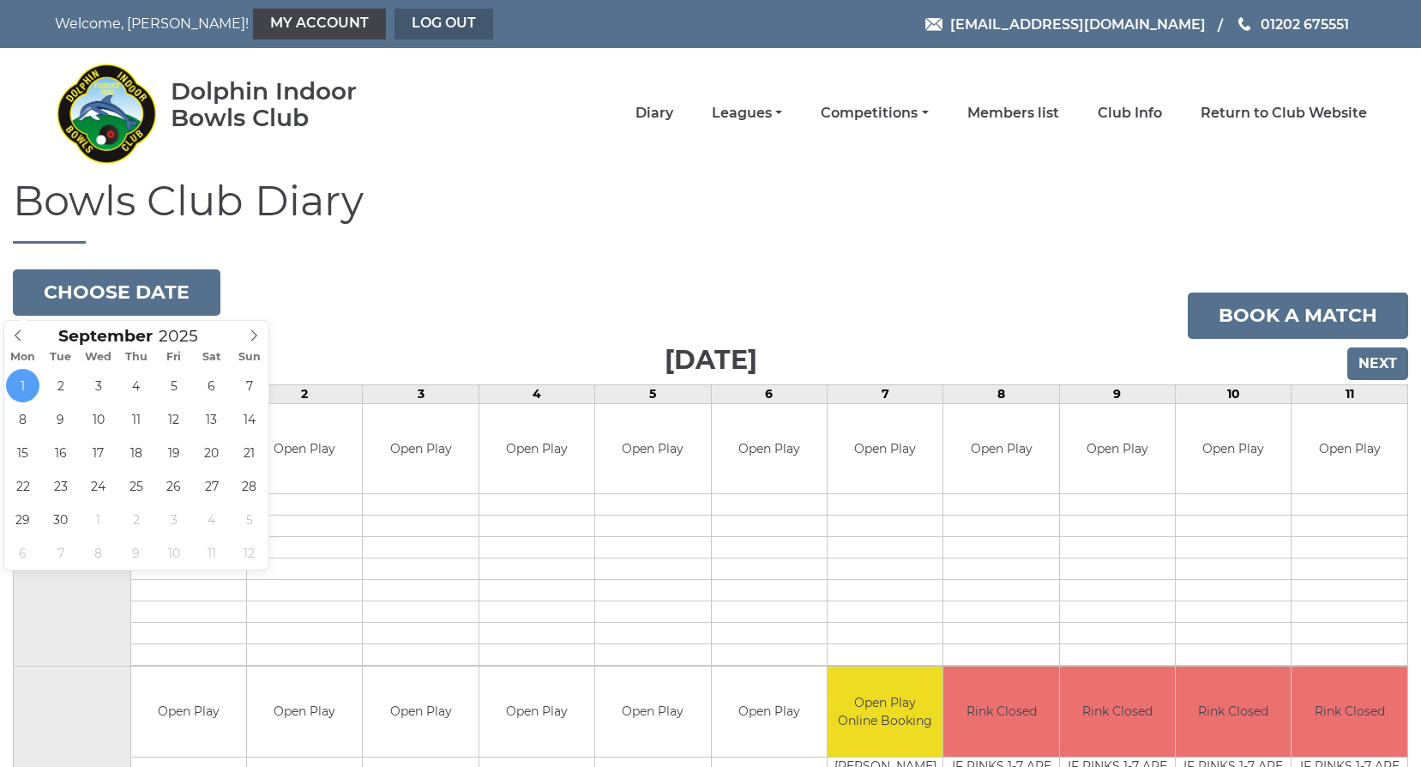
click at [417, 27] on link "Log out" at bounding box center [444, 24] width 99 height 31
